Goal: Ask a question

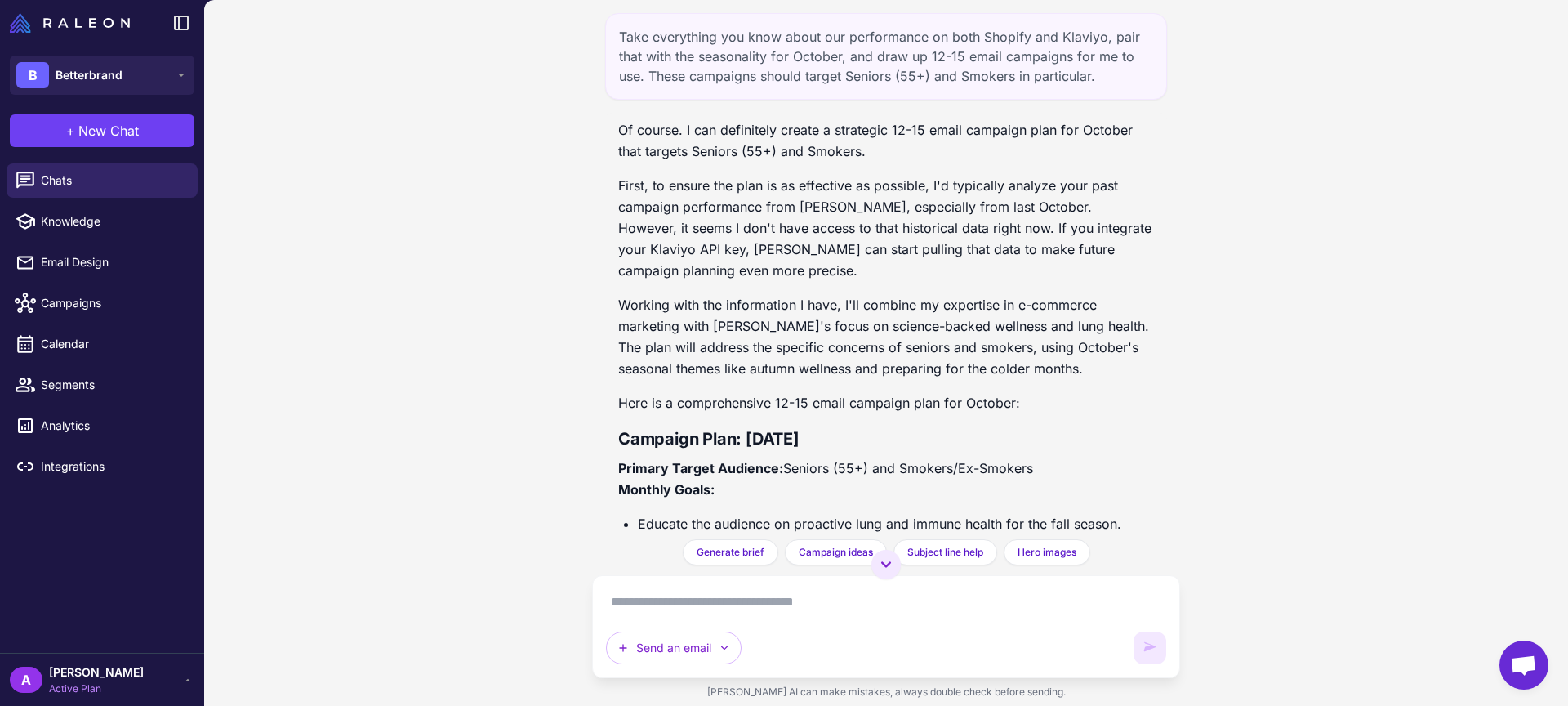
scroll to position [4041, 0]
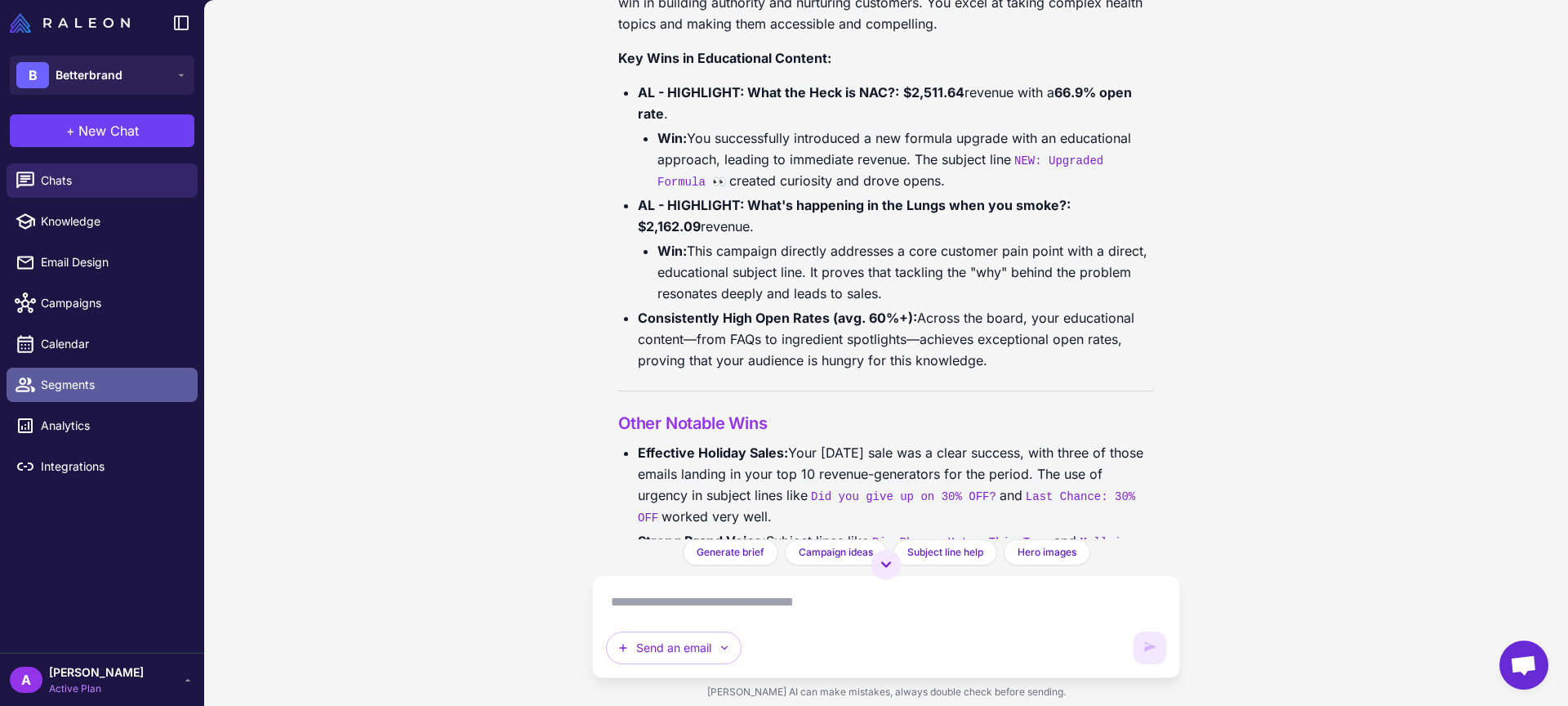
click at [79, 392] on span "Segments" at bounding box center [113, 385] width 144 height 18
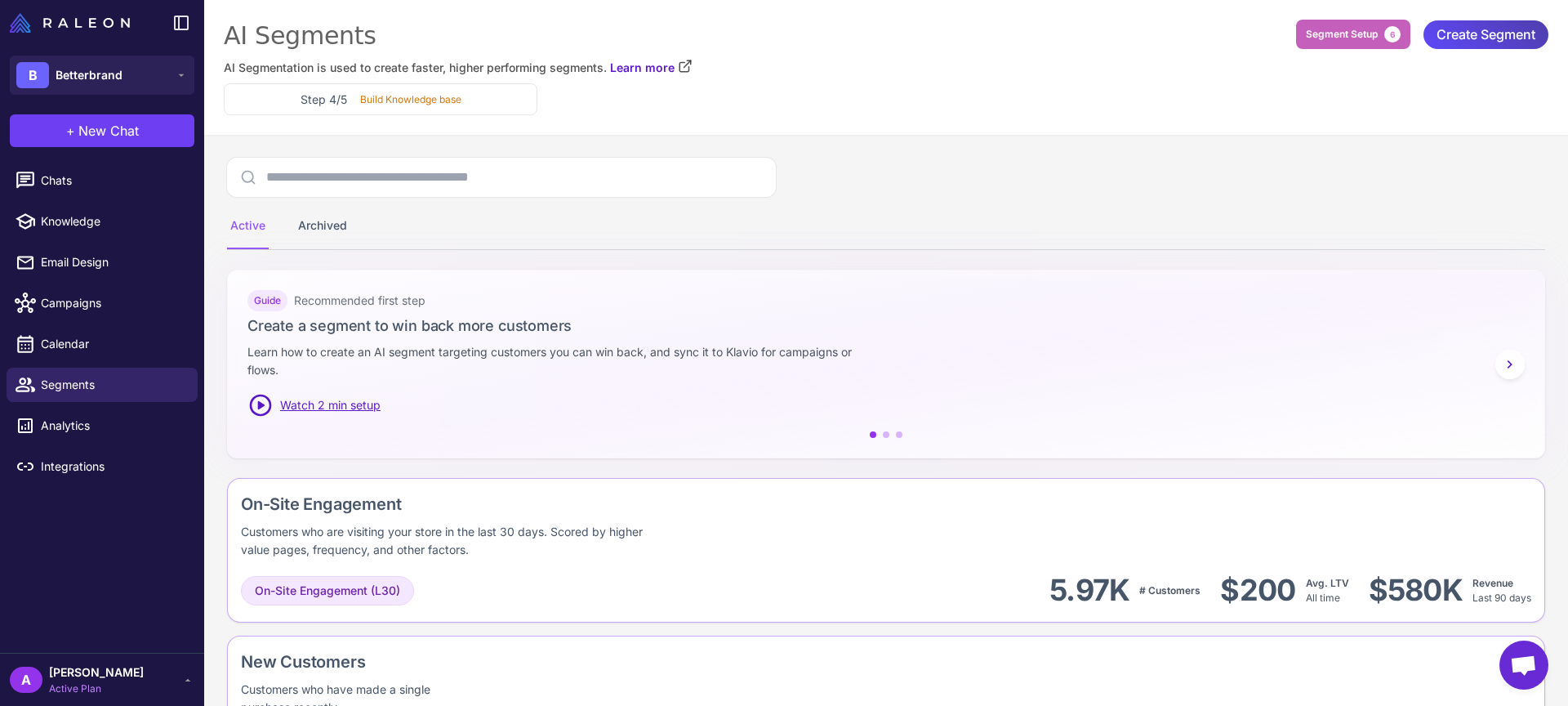
click at [1362, 29] on span "Segment Setup" at bounding box center [1341, 34] width 72 height 15
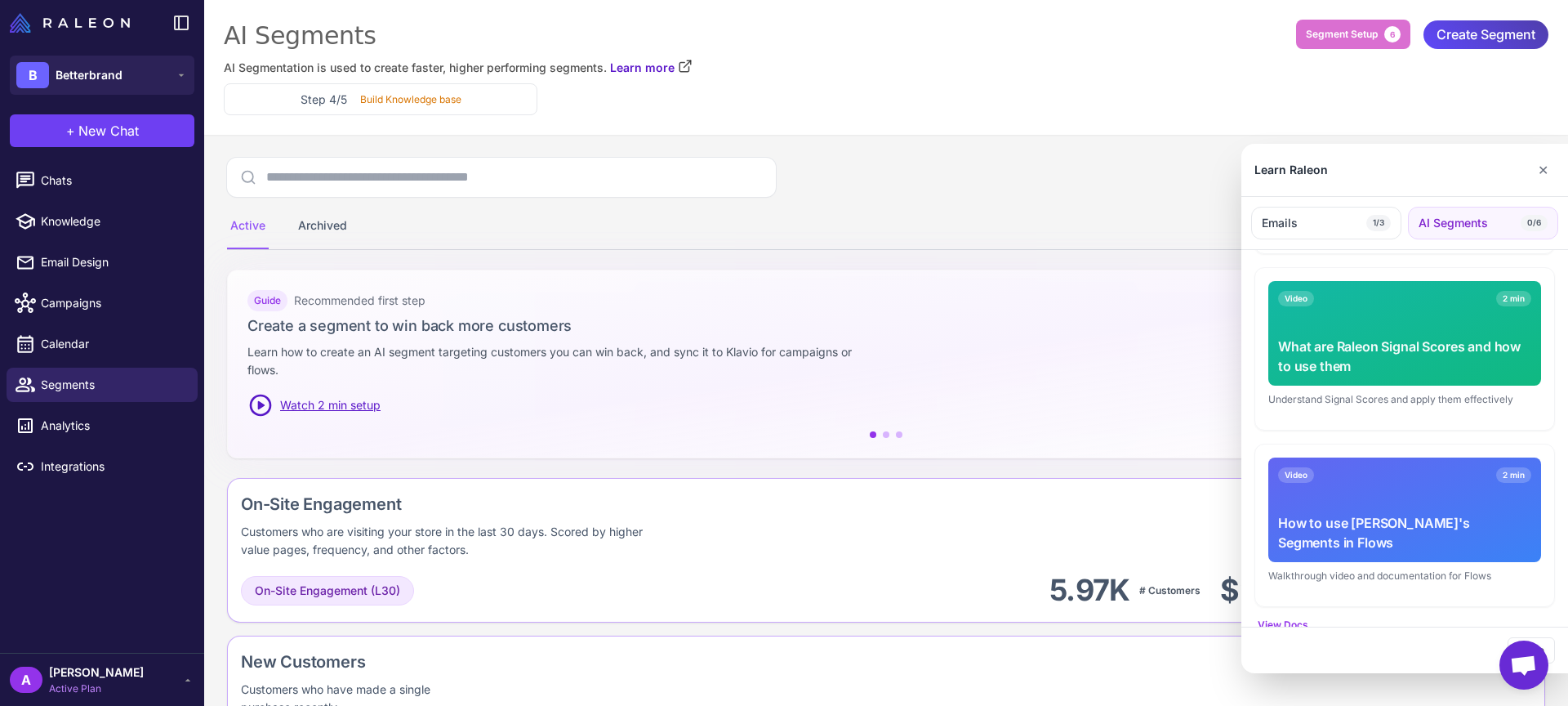
scroll to position [772, 0]
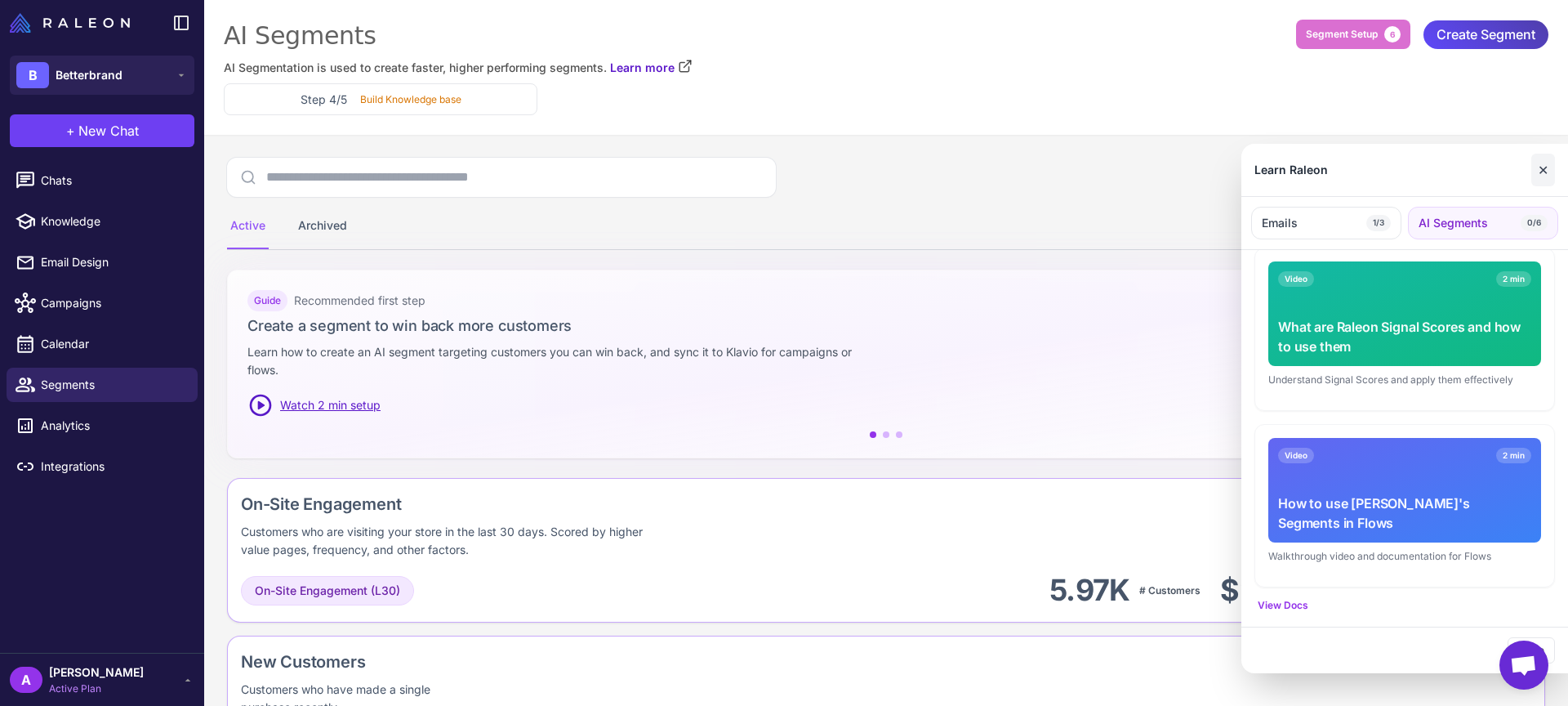
click at [1541, 173] on button "✕" at bounding box center [1542, 170] width 23 height 33
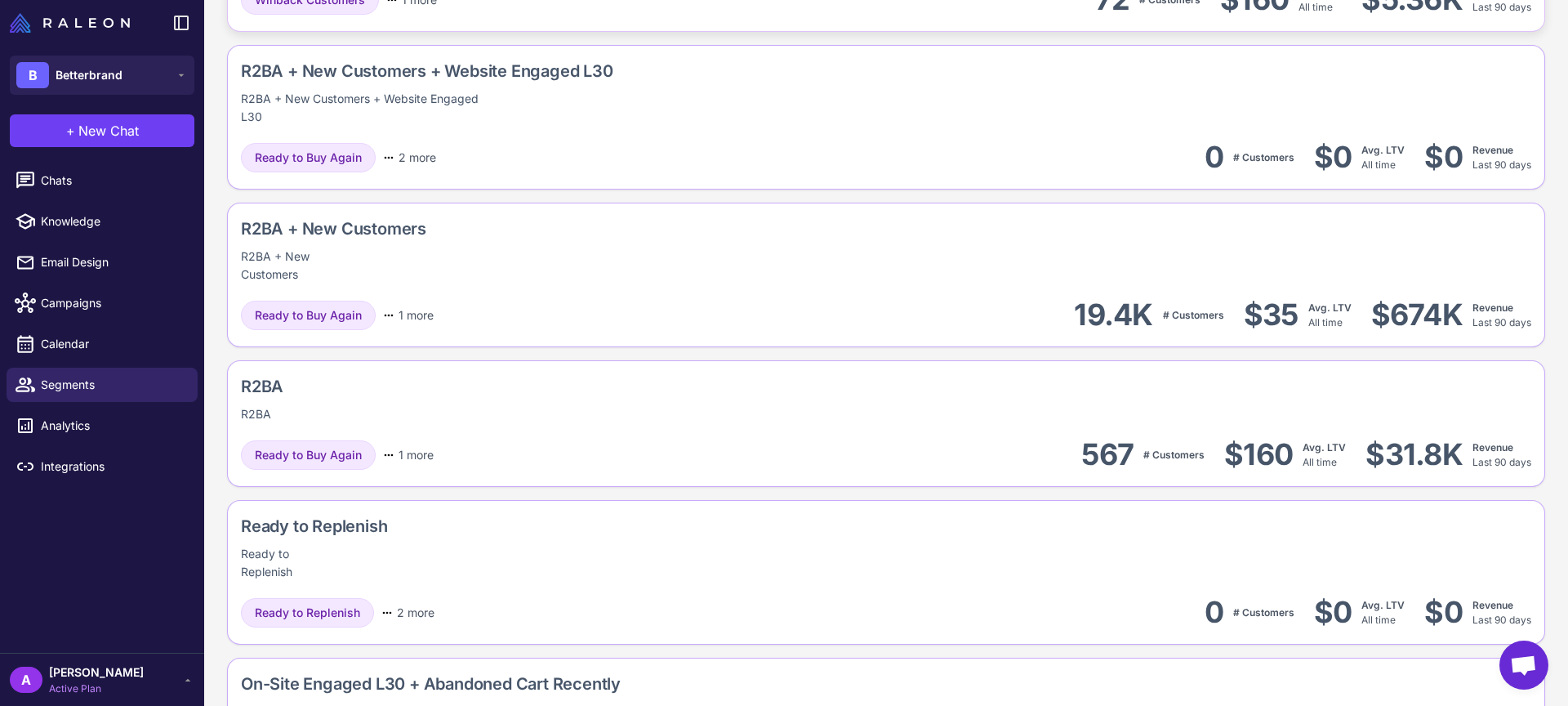
scroll to position [2373, 0]
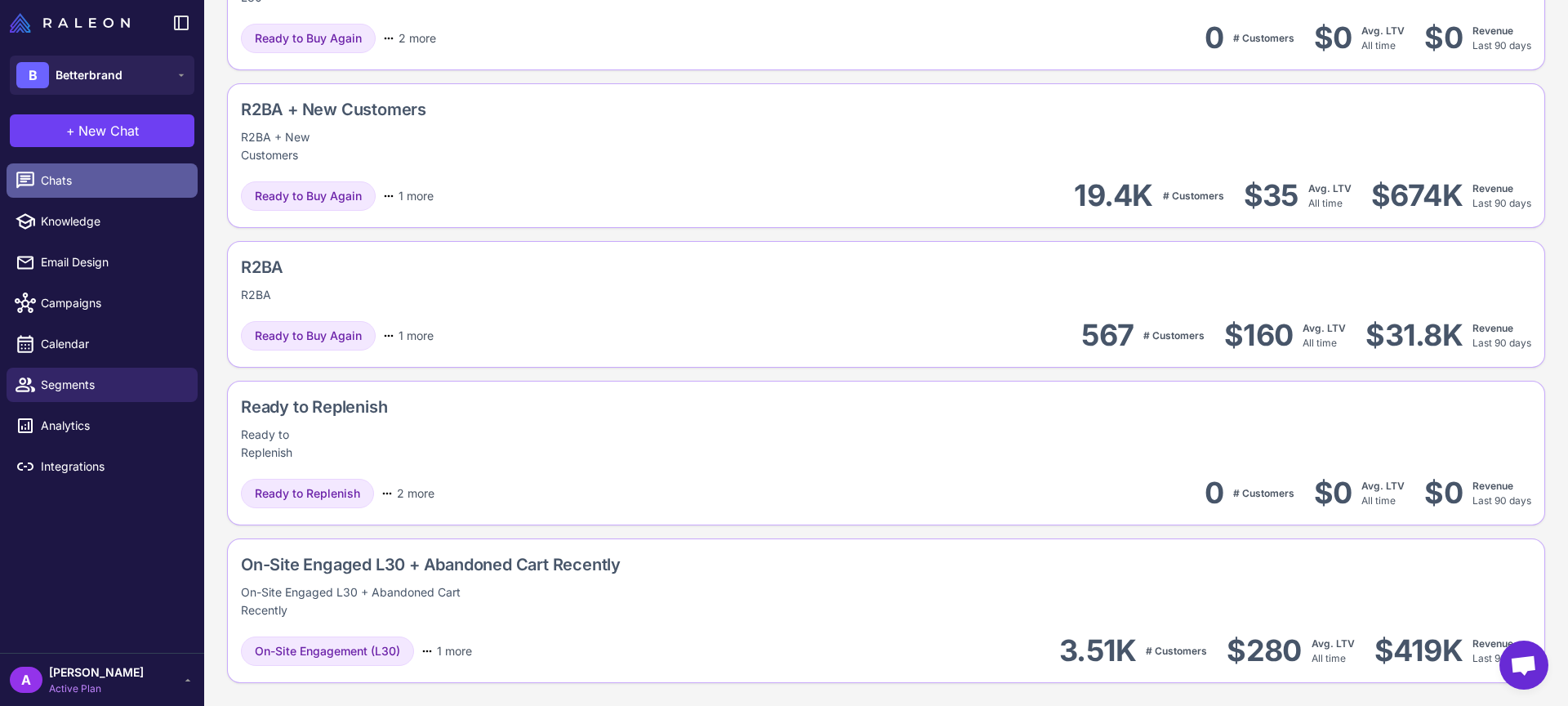
click at [74, 191] on link "Chats" at bounding box center [102, 181] width 191 height 35
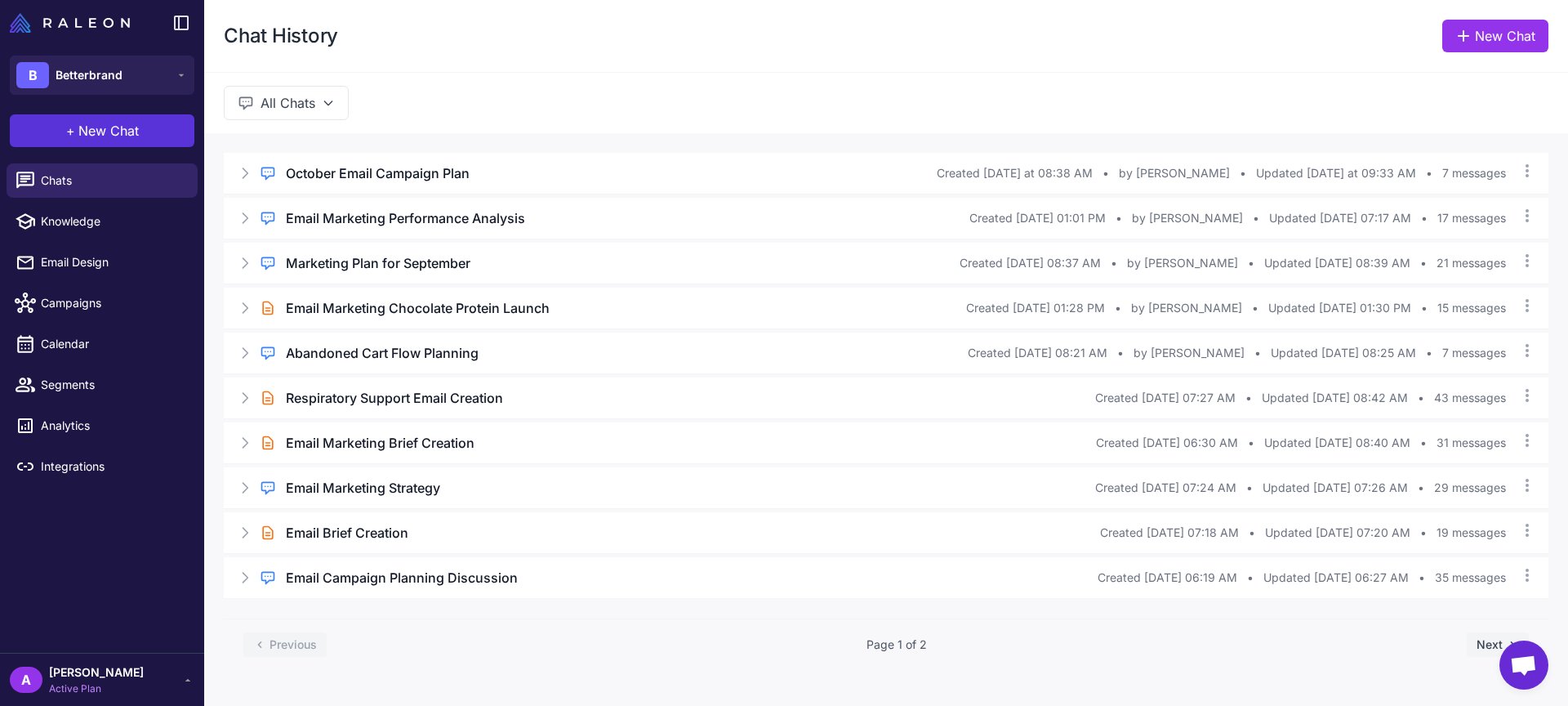
click at [113, 126] on span "New Chat" at bounding box center [109, 131] width 61 height 20
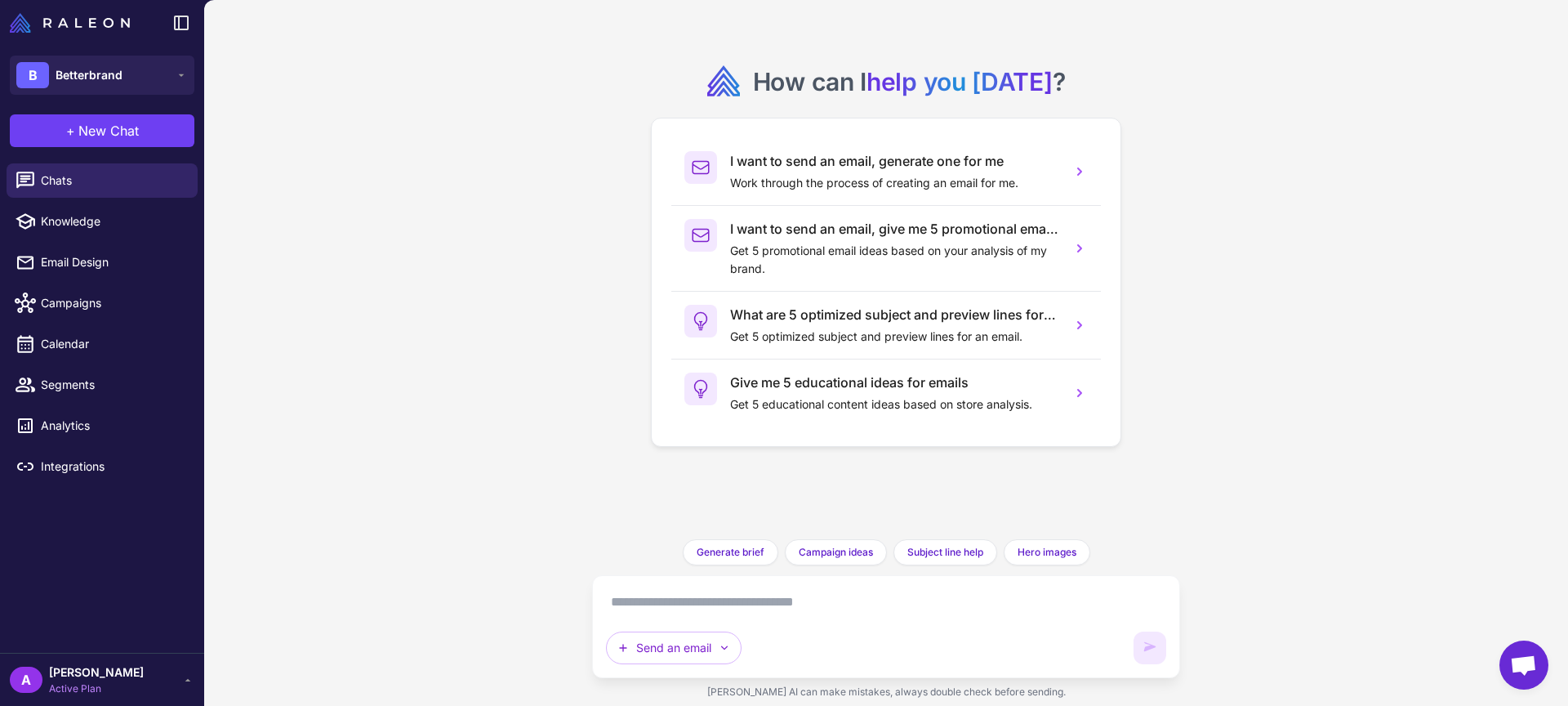
click at [653, 609] on textarea at bounding box center [886, 602] width 560 height 26
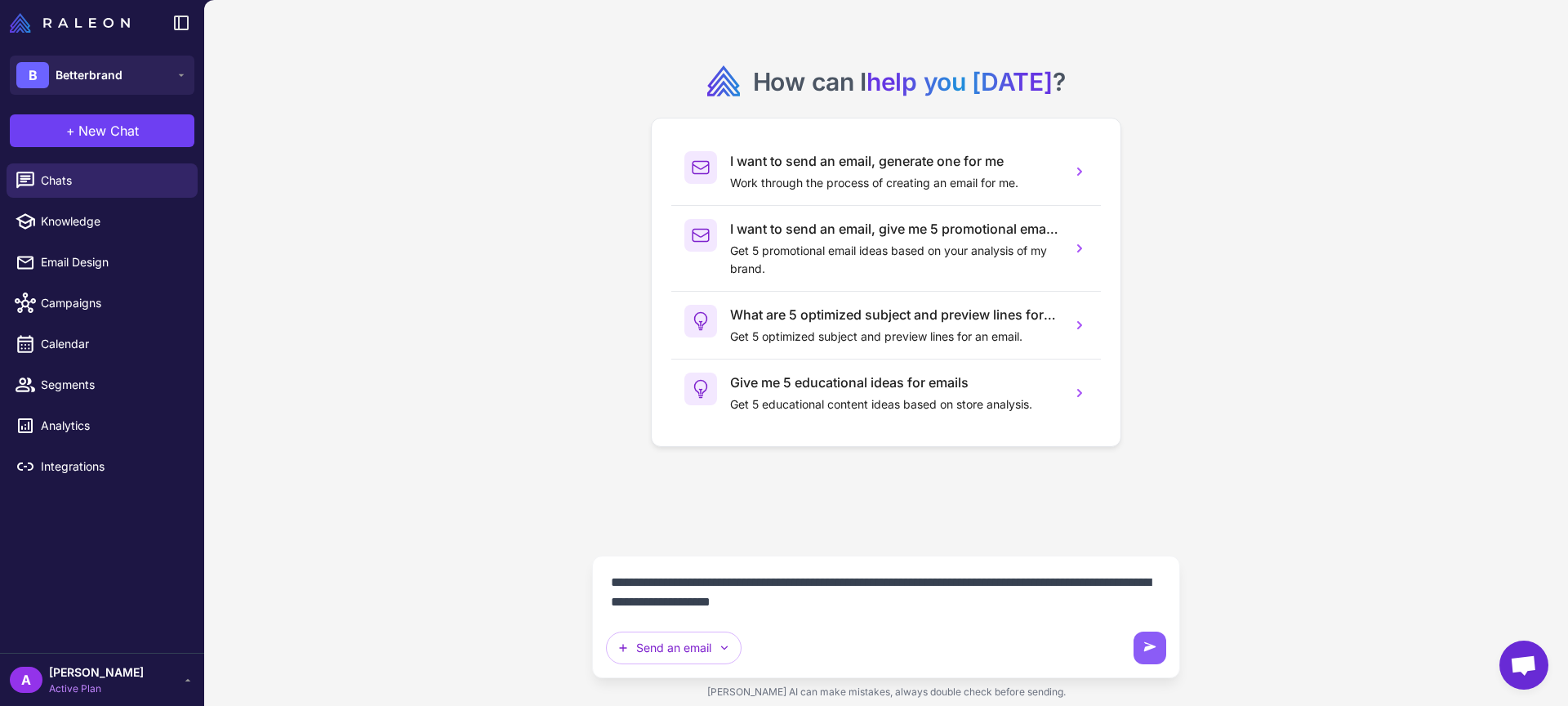
type textarea "**********"
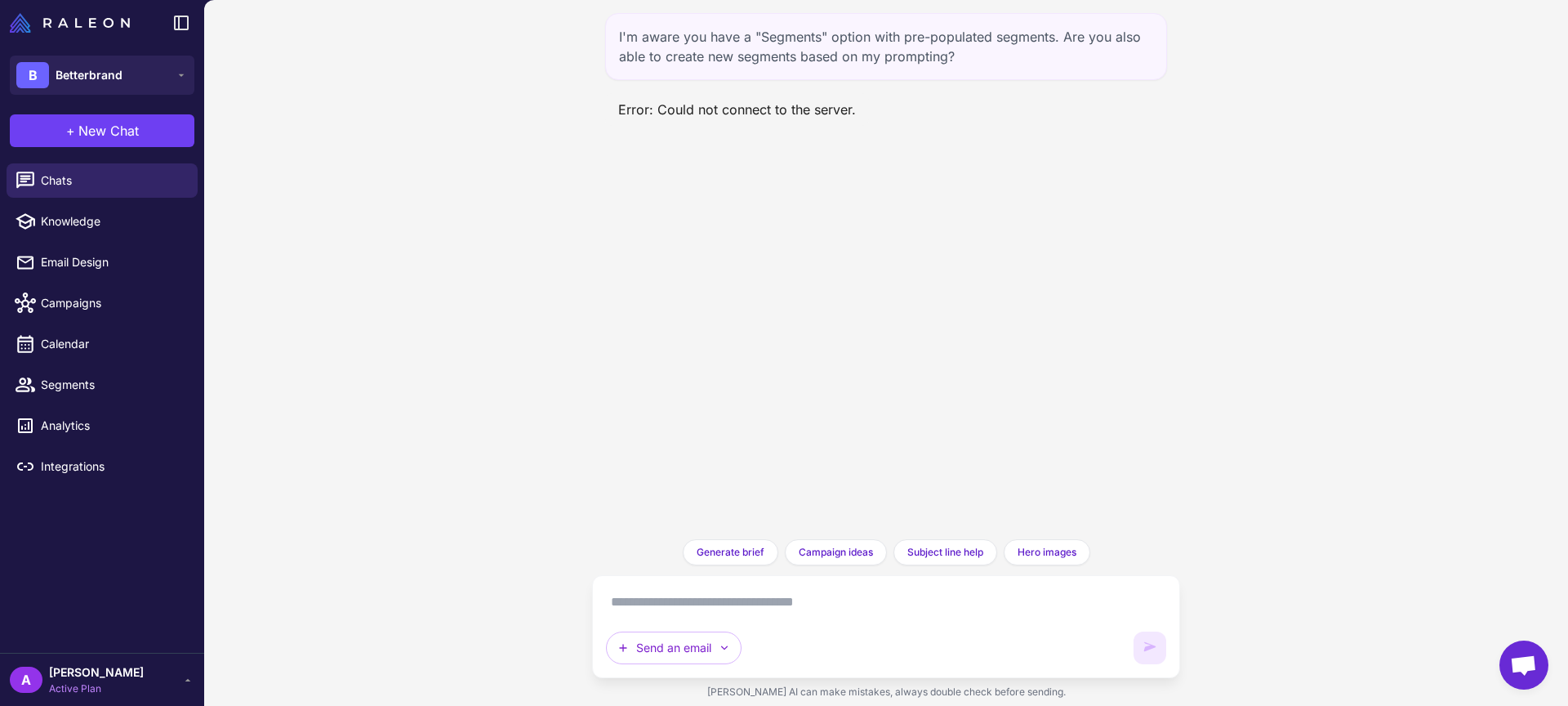
click at [851, 36] on div "I'm aware you have a "Segments" option with pre-populated segments. Are you als…" at bounding box center [886, 46] width 562 height 67
click at [850, 43] on div "I'm aware you have a "Segments" option with pre-populated segments. Are you als…" at bounding box center [886, 46] width 562 height 67
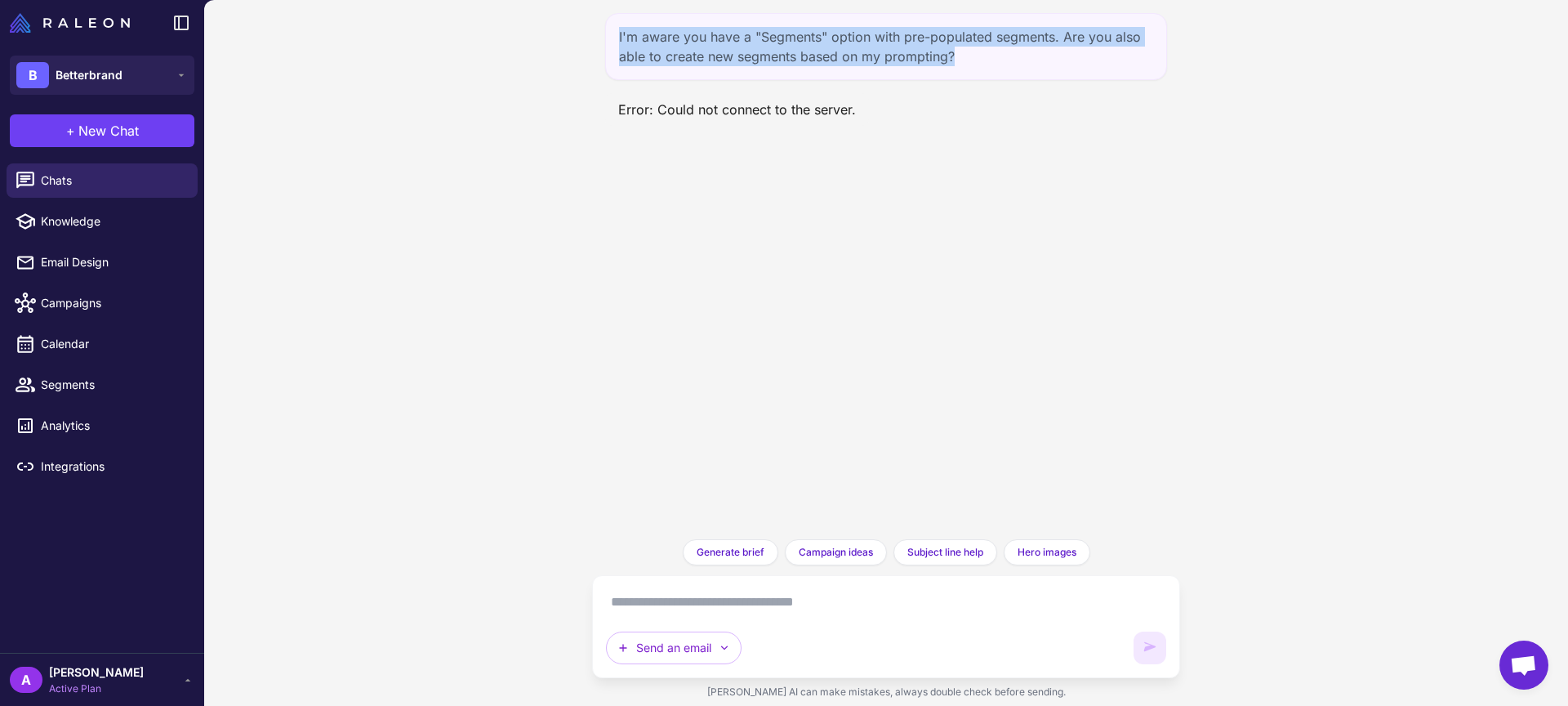
click at [851, 42] on div "I'm aware you have a "Segments" option with pre-populated segments. Are you als…" at bounding box center [886, 46] width 562 height 67
copy div "I'm aware you have a "Segments" option with pre-populated segments. Are you als…"
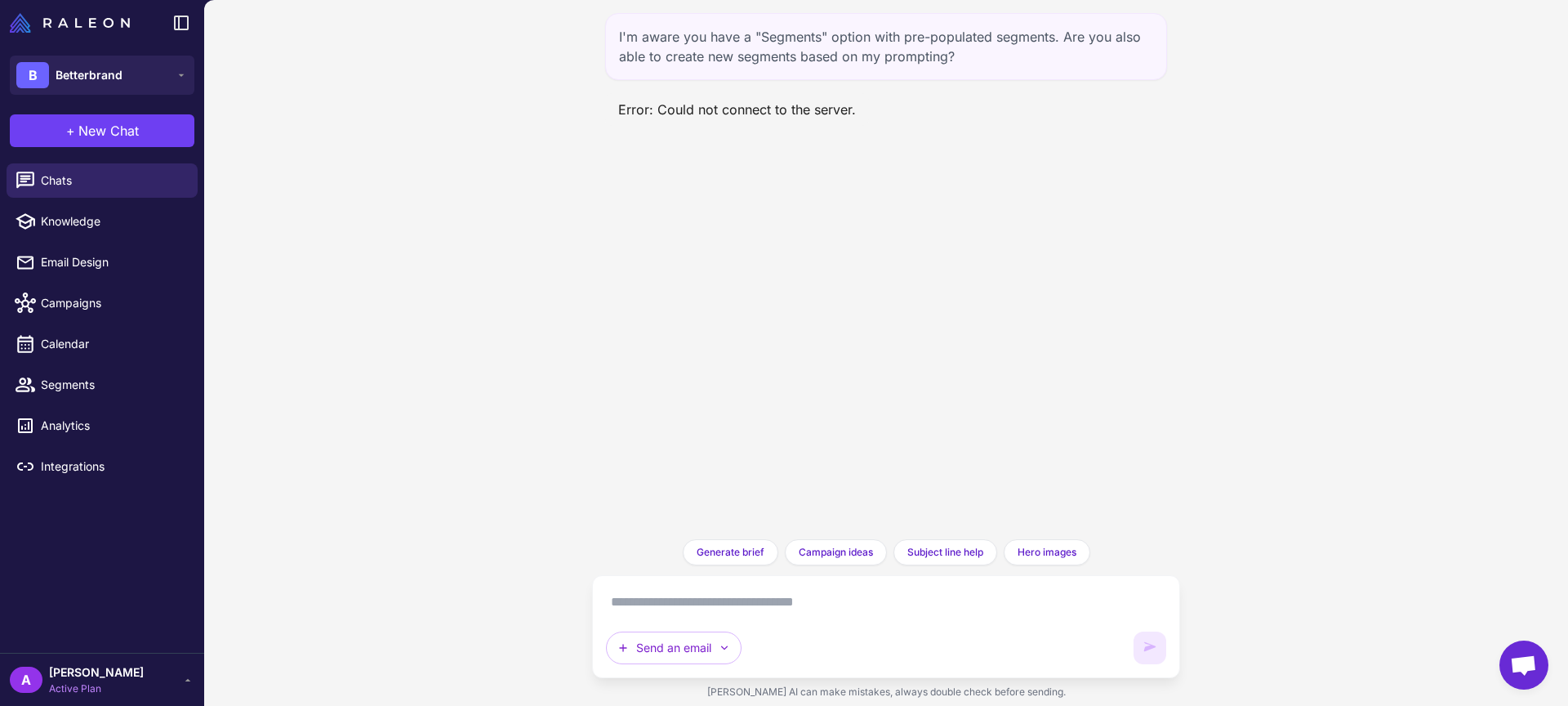
click at [764, 591] on textarea at bounding box center [886, 602] width 560 height 26
paste textarea "**********"
type textarea "**********"
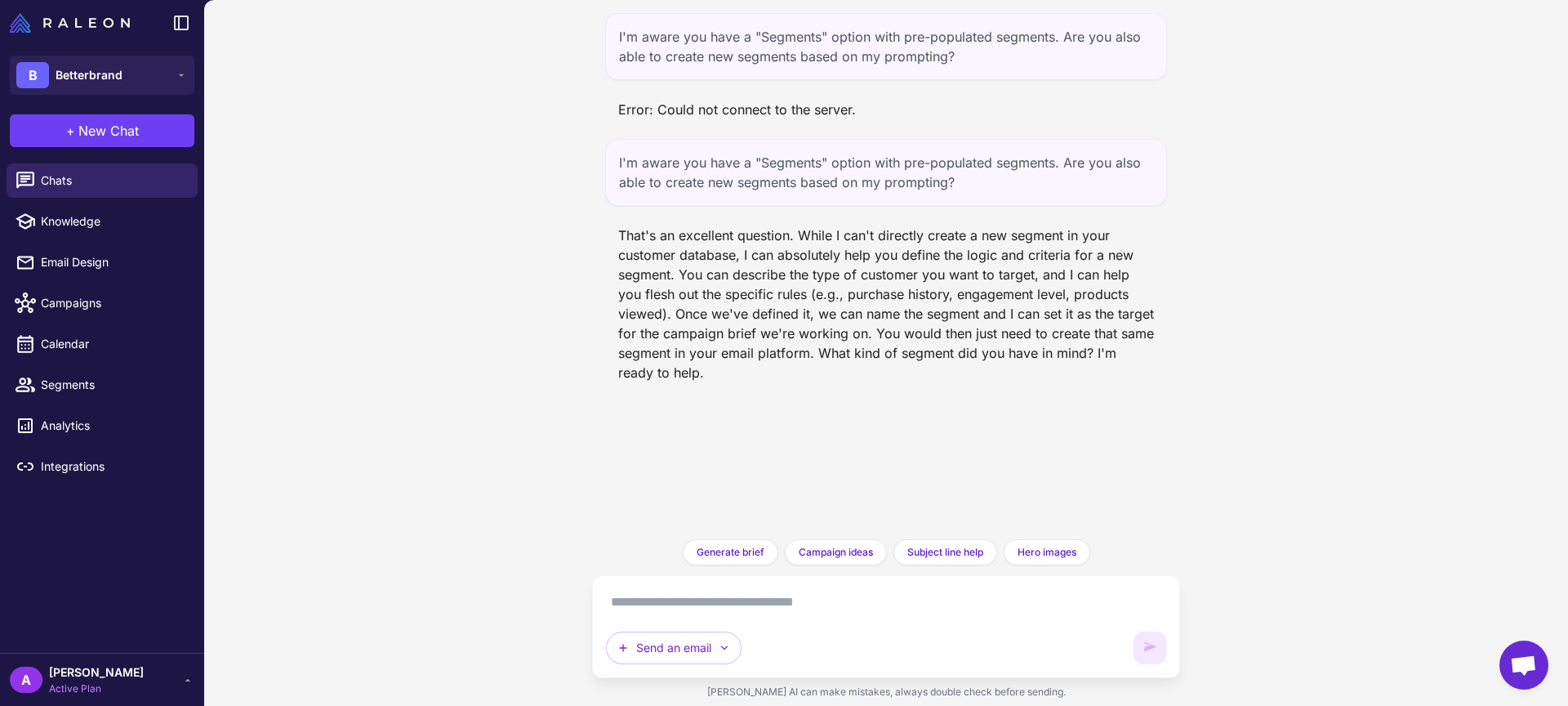
click at [691, 595] on textarea at bounding box center [886, 602] width 560 height 26
